Goal: Check status

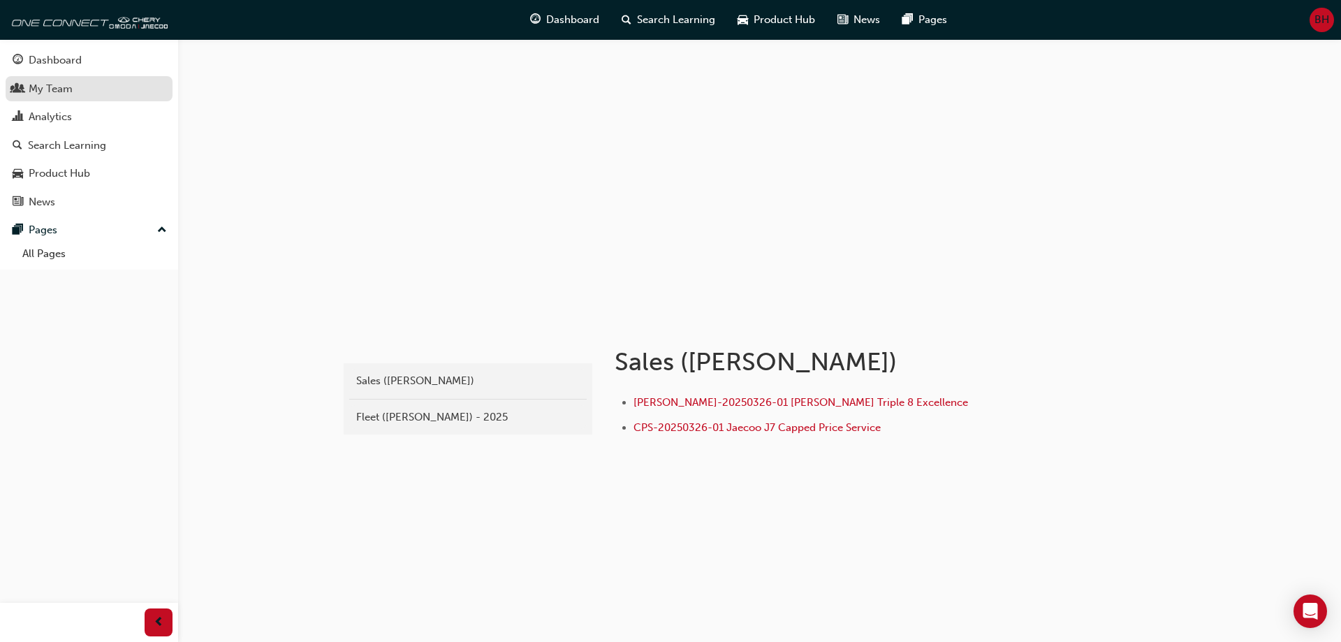
click at [57, 89] on div "My Team" at bounding box center [51, 89] width 44 height 16
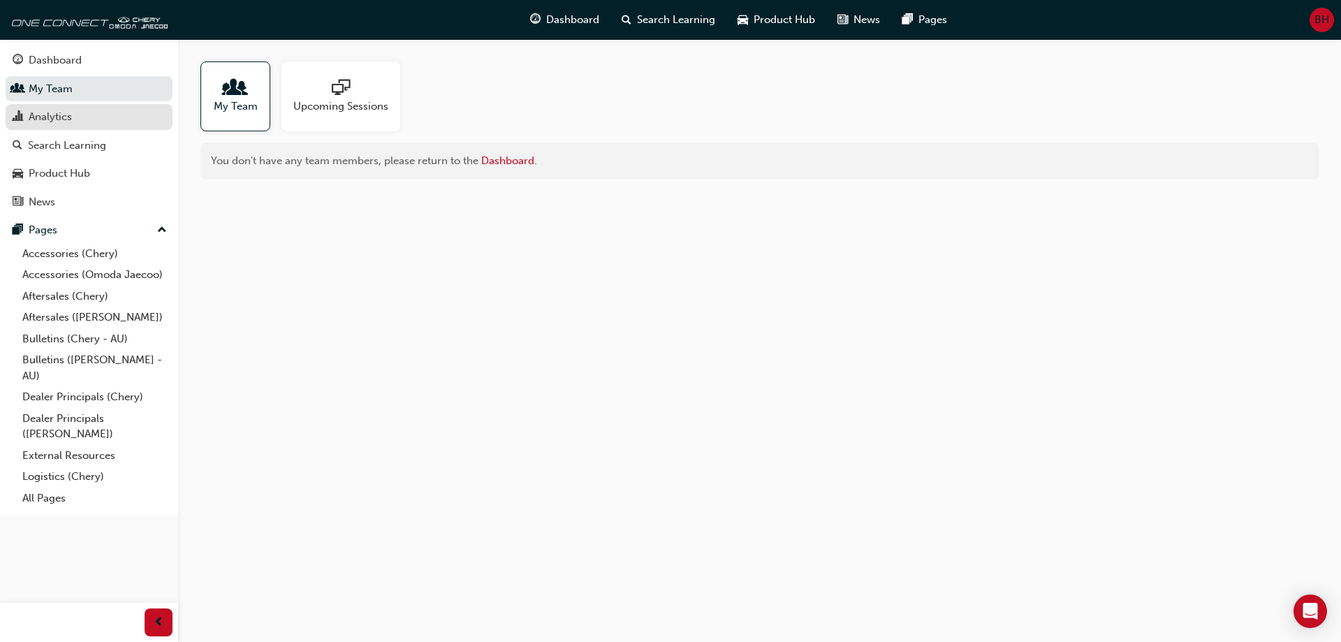
click at [35, 112] on div "Analytics" at bounding box center [50, 117] width 43 height 16
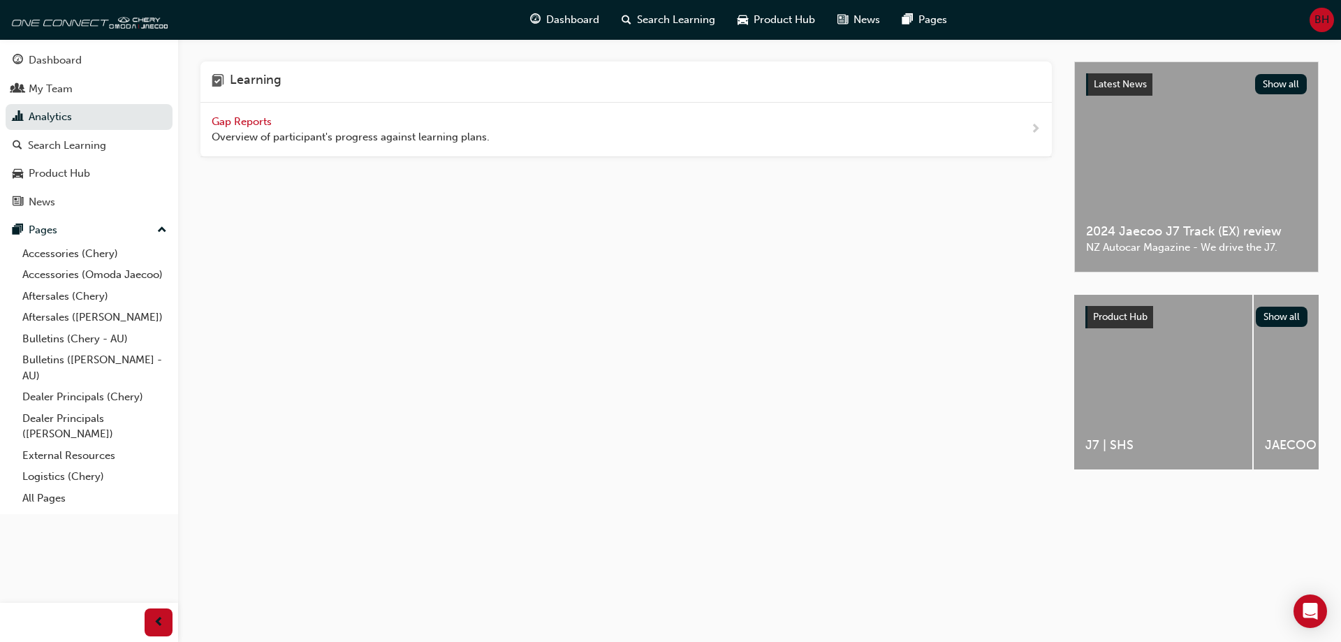
click at [242, 124] on span "Gap Reports" at bounding box center [243, 121] width 63 height 13
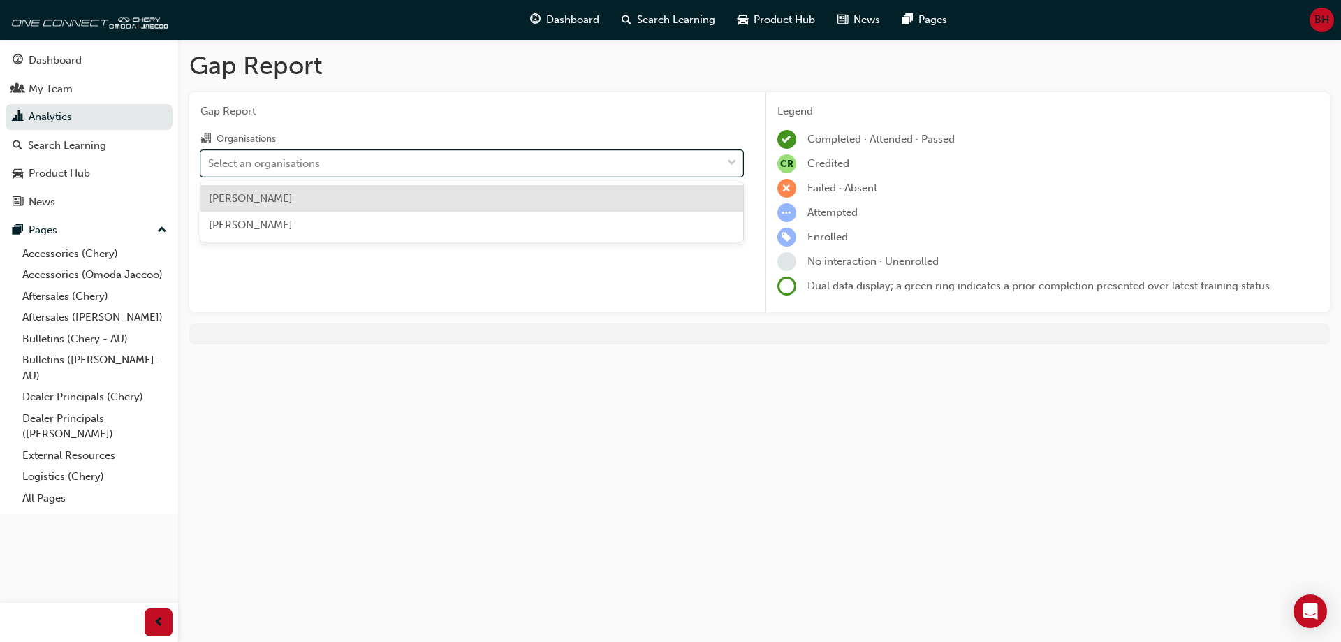
click at [274, 172] on div "Select an organisations" at bounding box center [461, 163] width 520 height 24
click at [209, 168] on input "Organisations option [PERSON_NAME] focused, 1 of 2. 2 results available. Use Up…" at bounding box center [208, 162] width 1 height 12
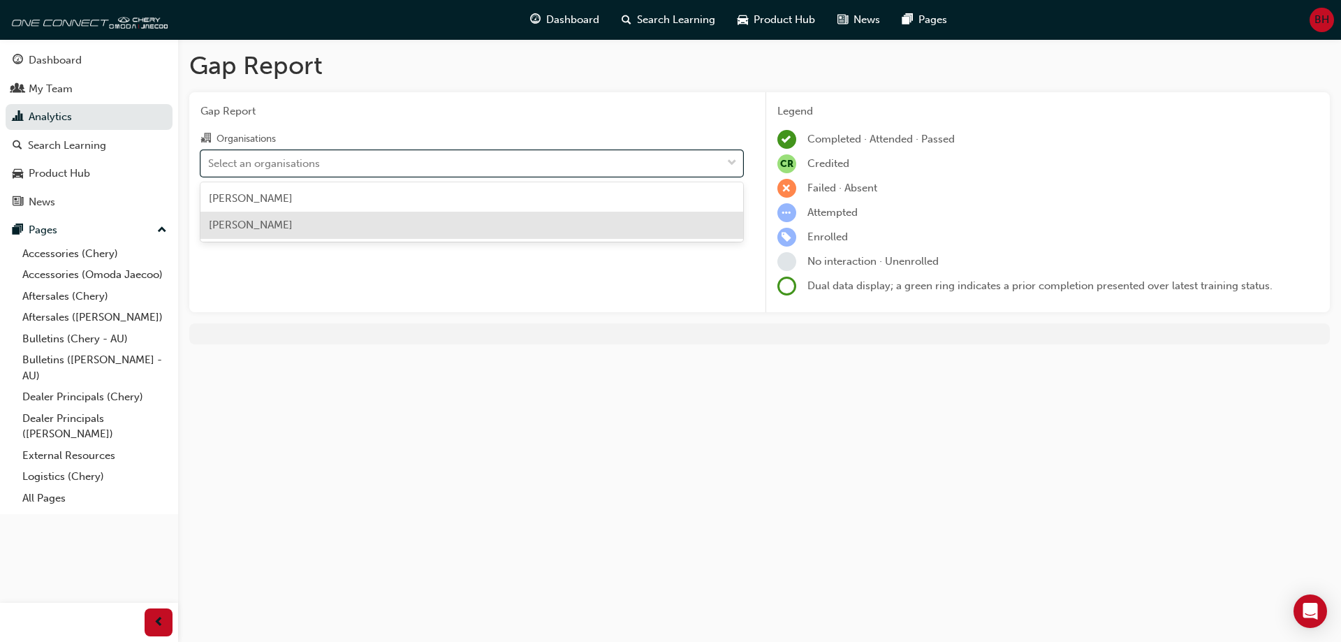
click at [271, 222] on span "[PERSON_NAME]" at bounding box center [251, 225] width 84 height 13
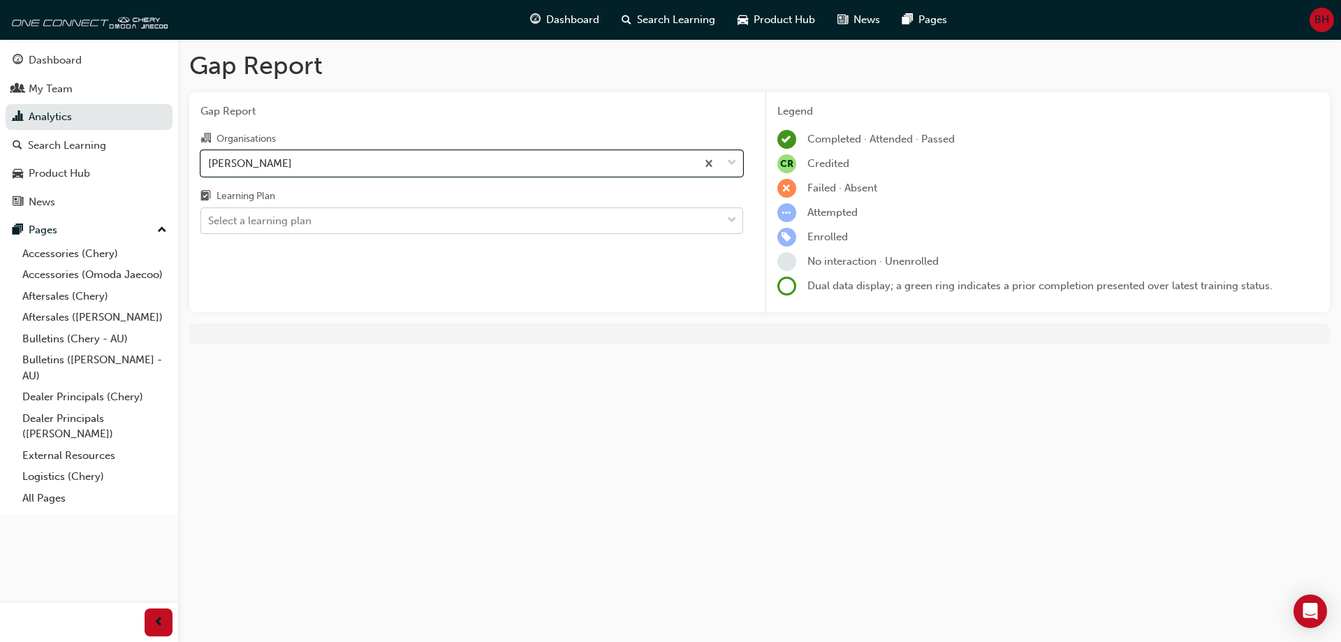
click at [273, 209] on div "Select a learning plan" at bounding box center [461, 221] width 520 height 24
click at [209, 214] on input "Learning Plan Select a learning plan" at bounding box center [208, 220] width 1 height 12
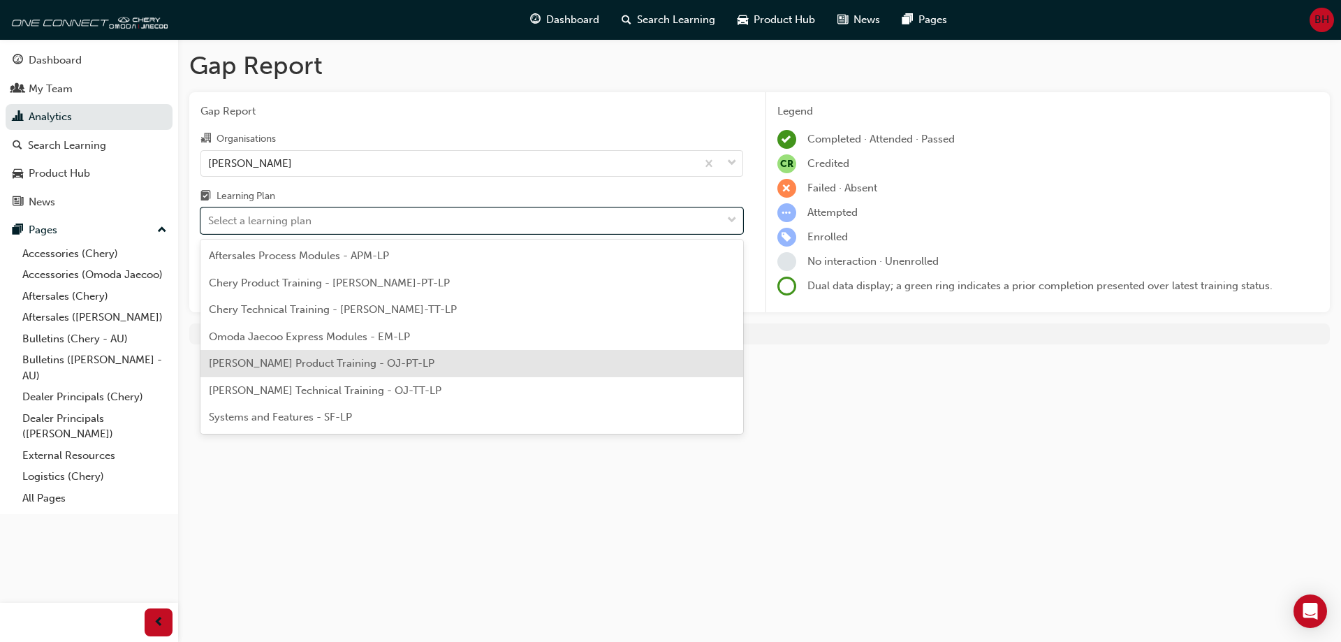
click at [330, 362] on span "[PERSON_NAME] Product Training - OJ-PT-LP" at bounding box center [322, 363] width 226 height 13
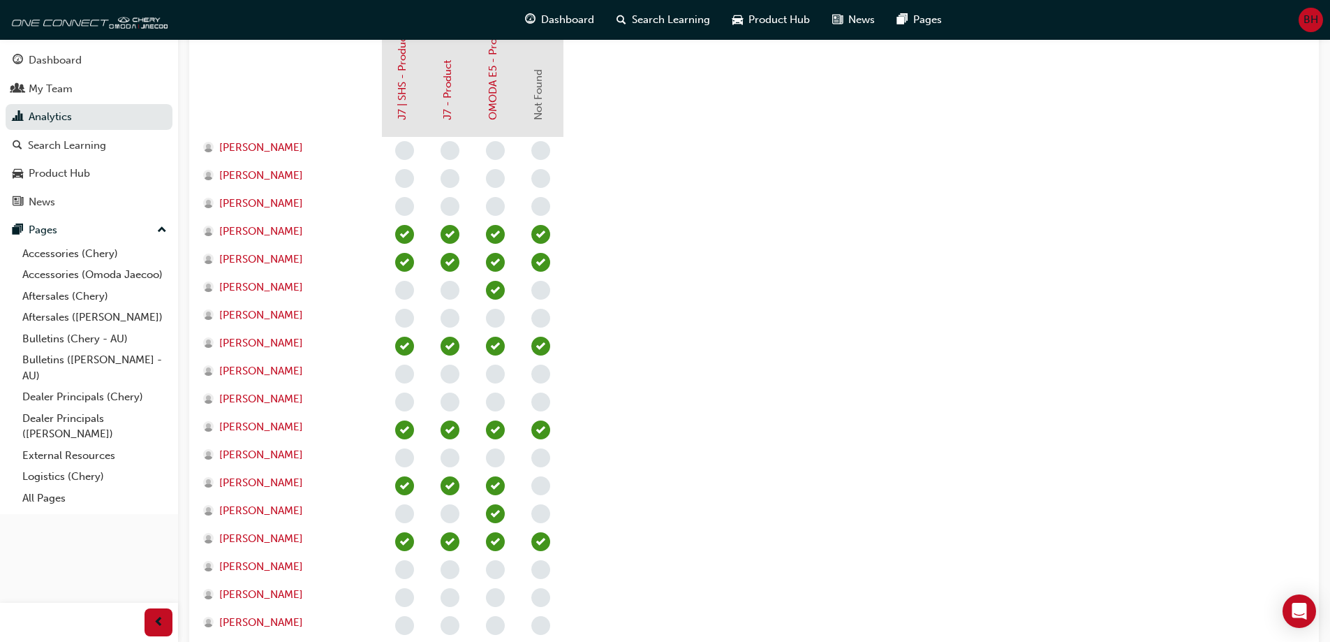
scroll to position [489, 0]
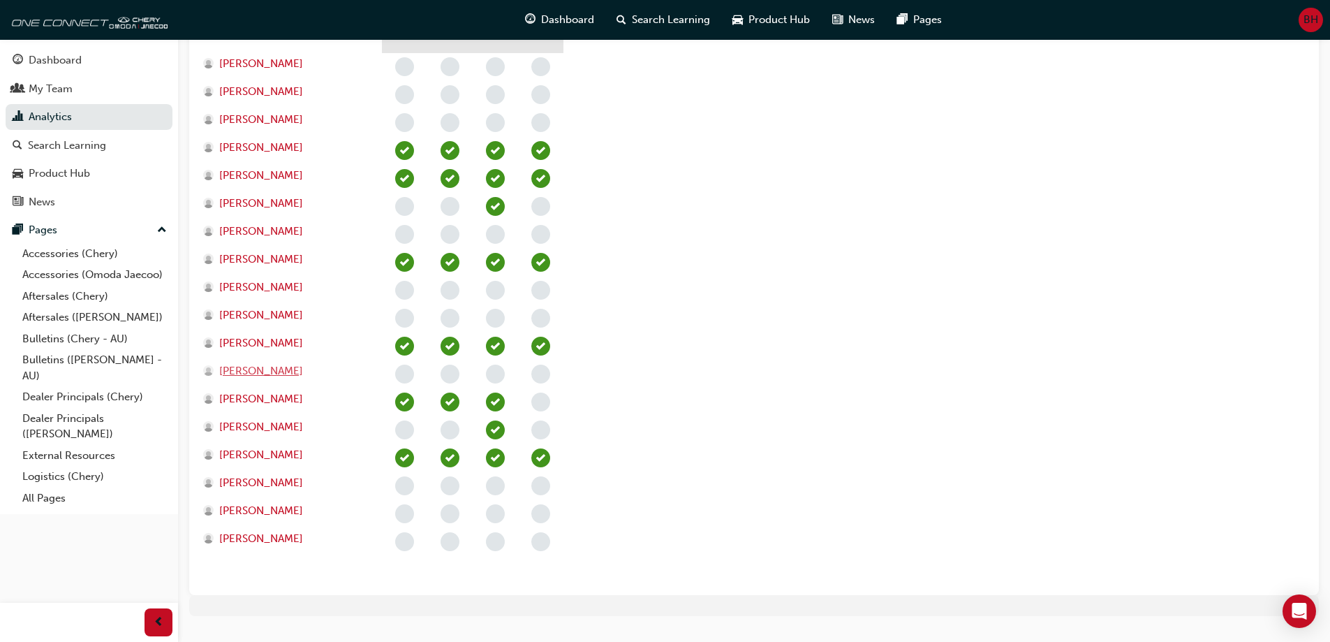
click at [265, 371] on span "[PERSON_NAME]" at bounding box center [261, 371] width 84 height 16
